Goal: Unclear

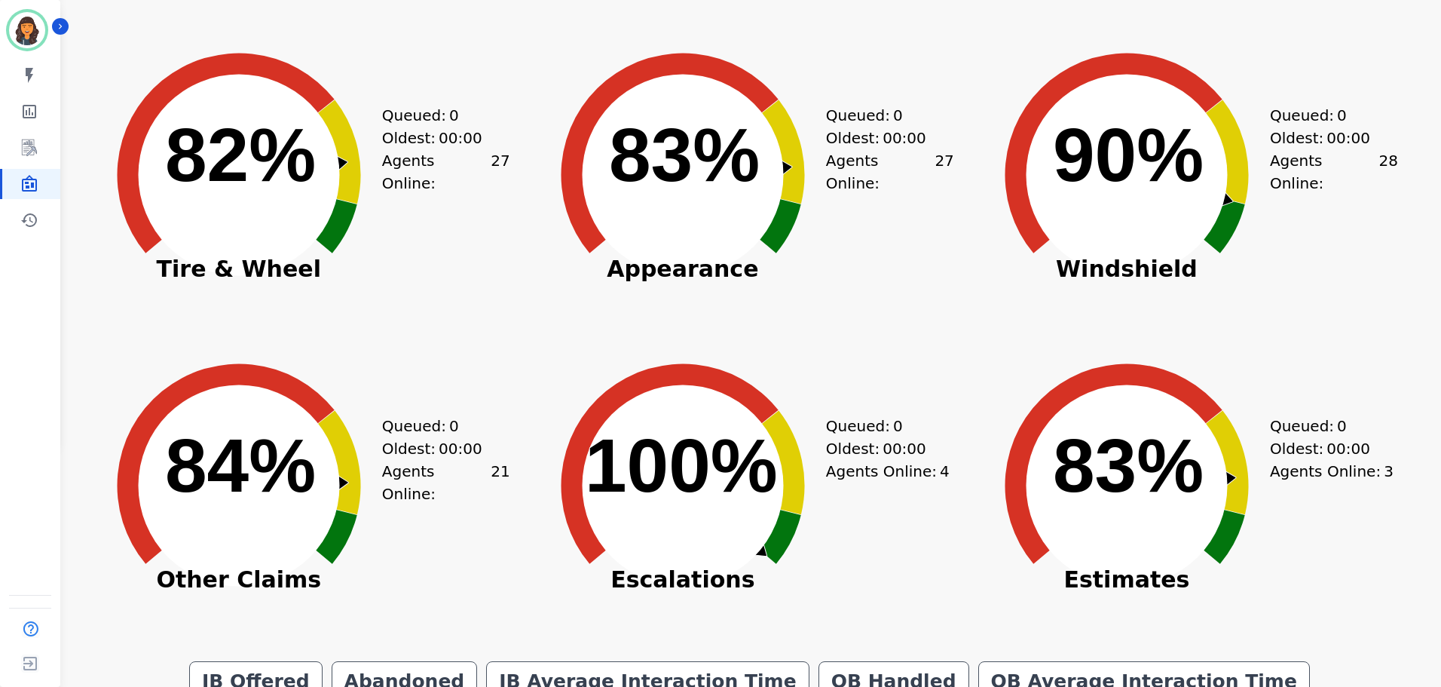
scroll to position [302, 0]
